Goal: Transaction & Acquisition: Purchase product/service

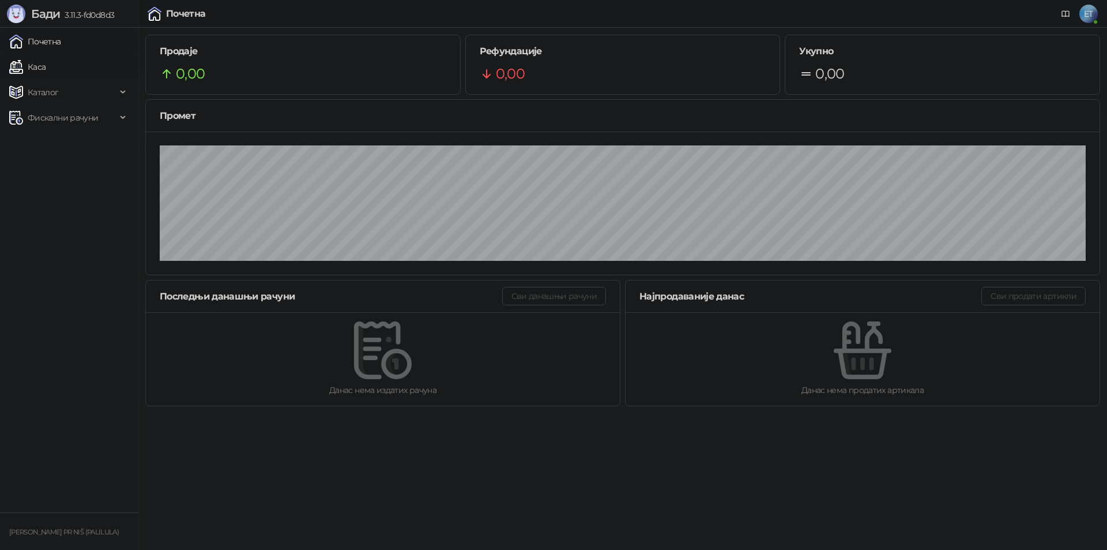
click at [46, 77] on link "Каса" at bounding box center [27, 66] width 36 height 23
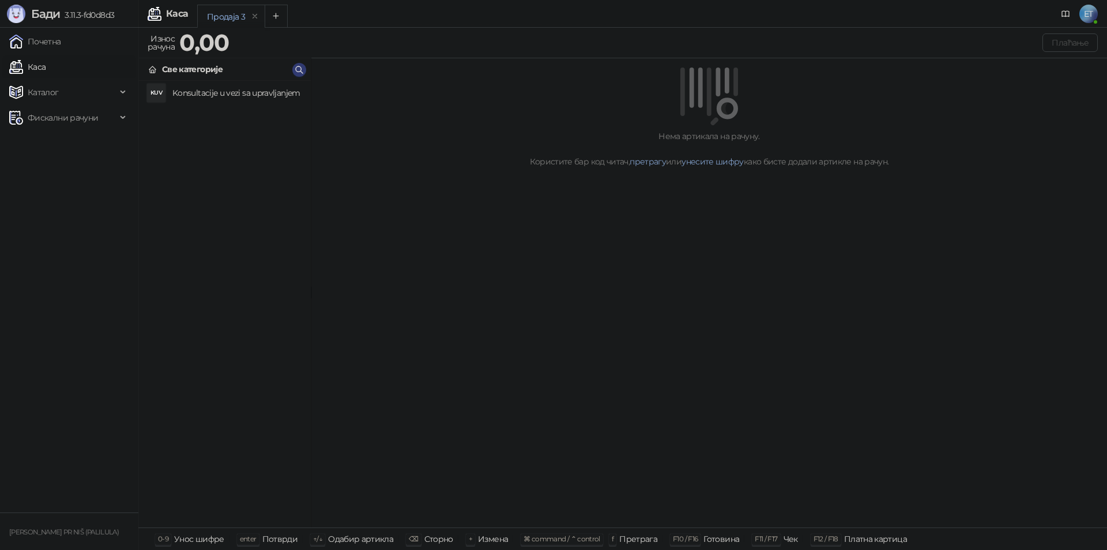
click at [264, 80] on div "Све категорије" at bounding box center [225, 69] width 172 height 22
click at [261, 84] on h4 "Konsultacije u vezi sa upravljanjem" at bounding box center [236, 93] width 129 height 18
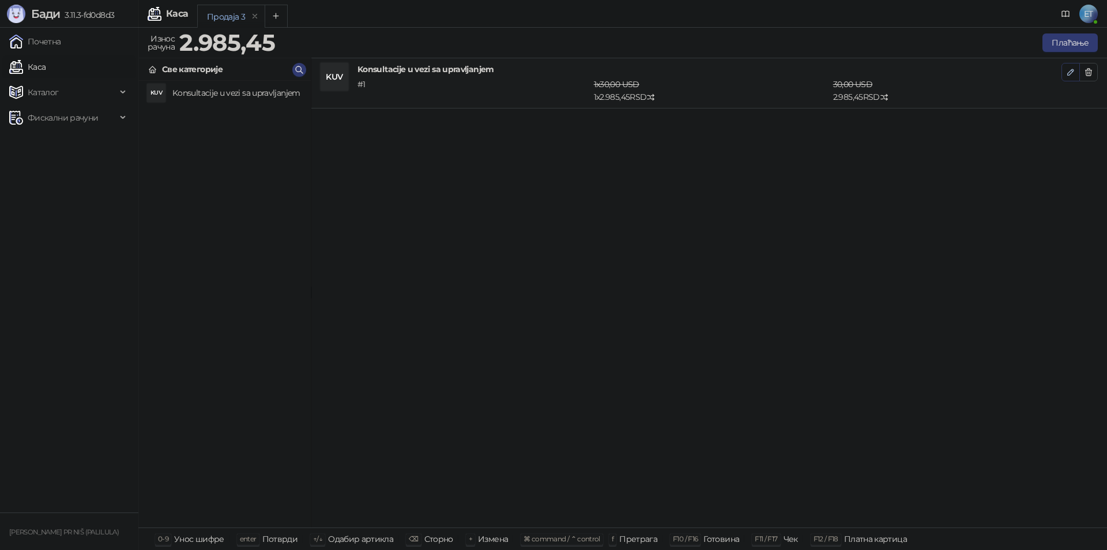
click at [1074, 74] on icon "button" at bounding box center [1070, 71] width 9 height 9
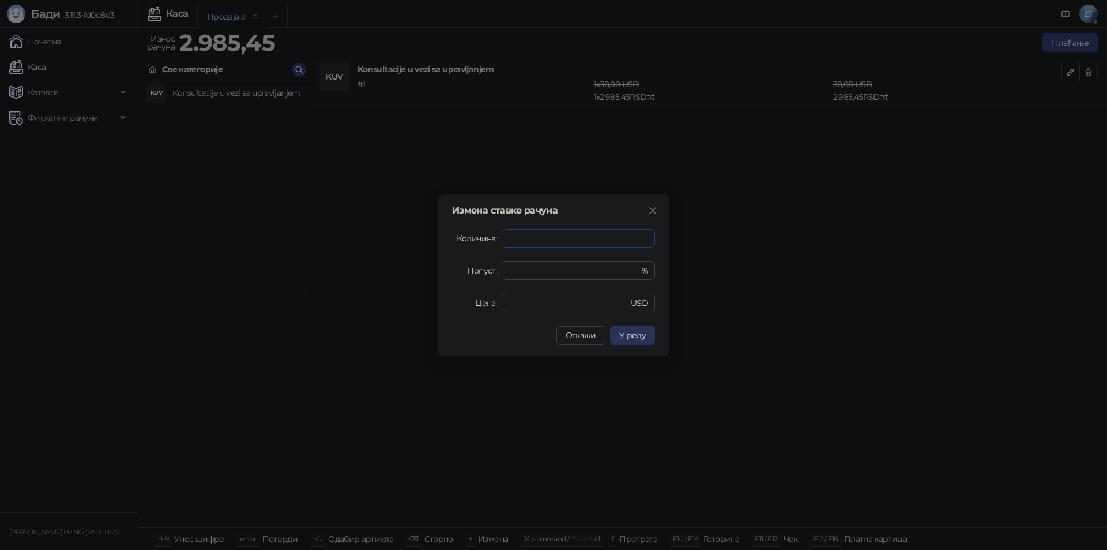
type input "*"
click at [635, 330] on span "У реду" at bounding box center [632, 335] width 27 height 10
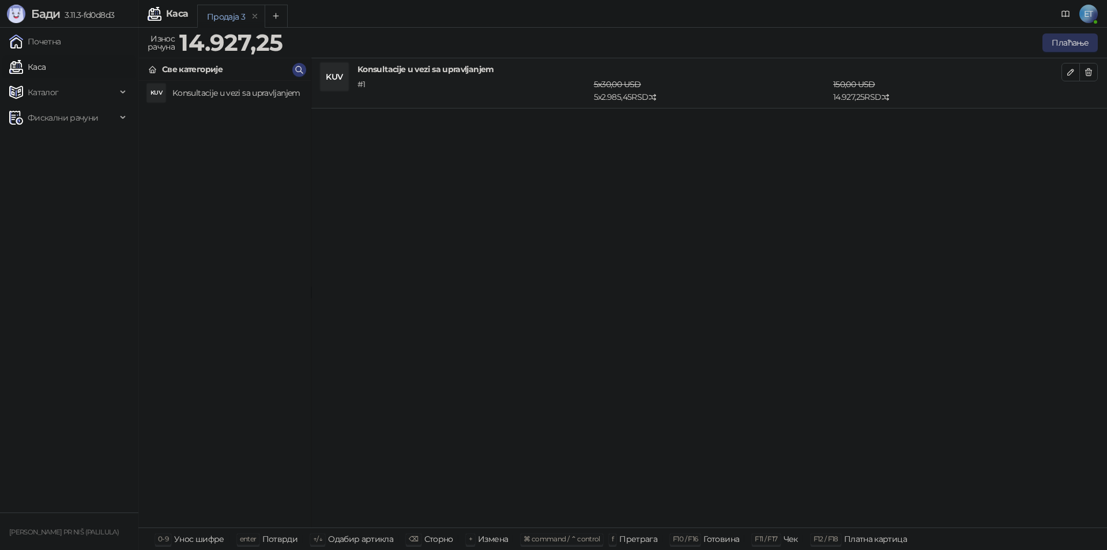
click at [1063, 40] on button "Плаћање" at bounding box center [1070, 42] width 55 height 18
